Goal: Browse casually

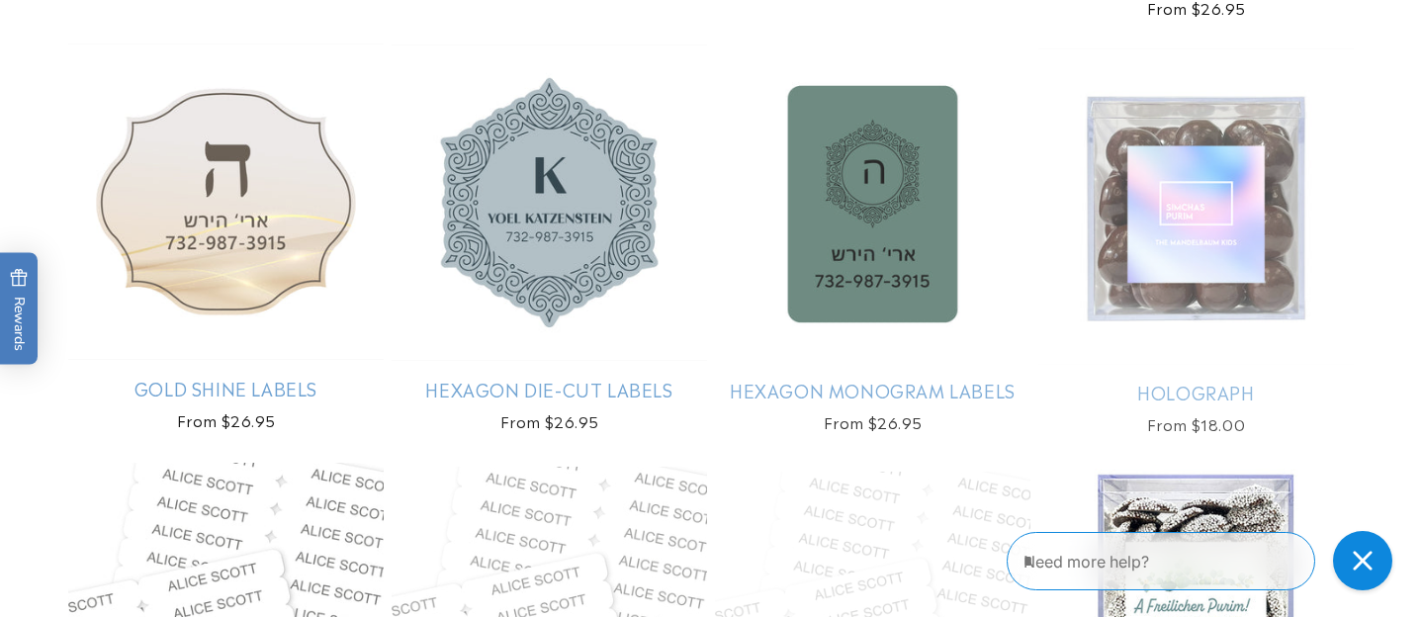
scroll to position [4622, 0]
